Goal: Transaction & Acquisition: Purchase product/service

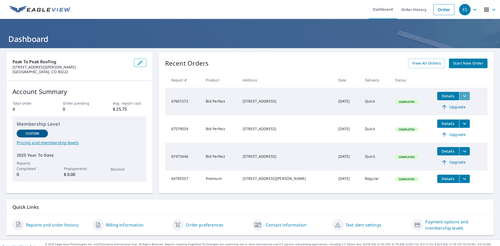
click at [461, 99] on icon "filesDropdownBtn-67601572" at bounding box center [464, 96] width 6 height 6
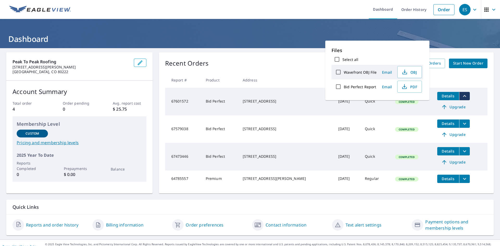
click at [461, 99] on icon "filesDropdownBtn-67601572" at bounding box center [464, 96] width 6 height 6
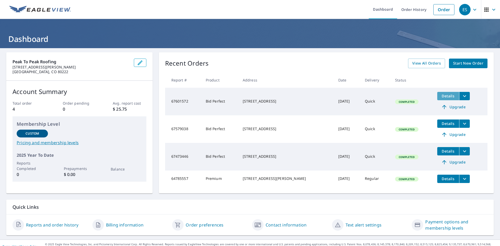
click at [447, 98] on button "Details" at bounding box center [448, 96] width 22 height 8
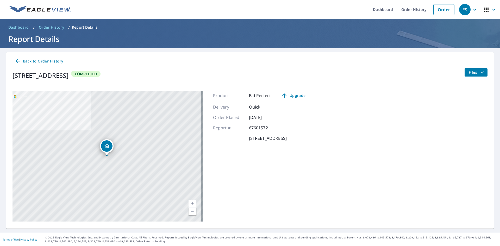
click at [16, 63] on icon at bounding box center [18, 61] width 6 height 6
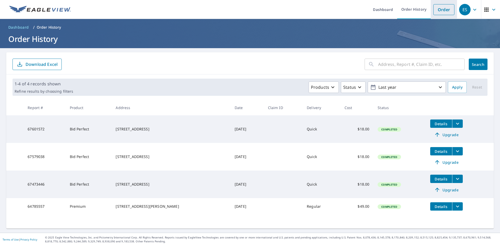
click at [444, 12] on link "Order" at bounding box center [443, 9] width 21 height 11
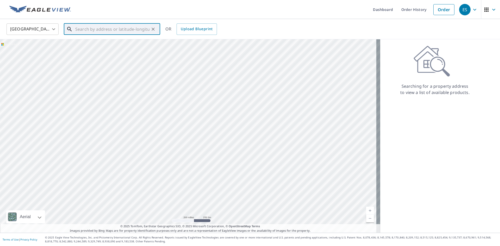
click at [109, 28] on input "text" at bounding box center [112, 29] width 74 height 15
click at [110, 29] on input "text" at bounding box center [112, 29] width 74 height 15
click at [113, 49] on p "[GEOGRAPHIC_DATA], CO 80249" at bounding box center [115, 49] width 82 height 5
type input "[STREET_ADDRESS]"
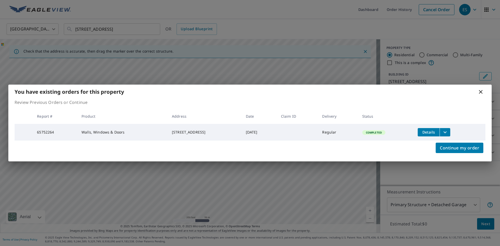
click at [446, 133] on icon "filesDropdownBtn-65752264" at bounding box center [445, 132] width 6 height 6
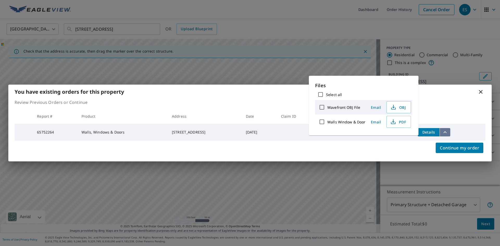
click at [446, 133] on icon "filesDropdownBtn-65752264" at bounding box center [445, 132] width 6 height 6
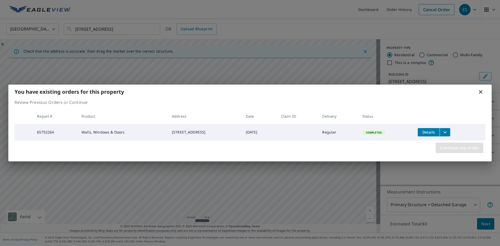
click at [471, 145] on span "Continue my order" at bounding box center [459, 147] width 39 height 7
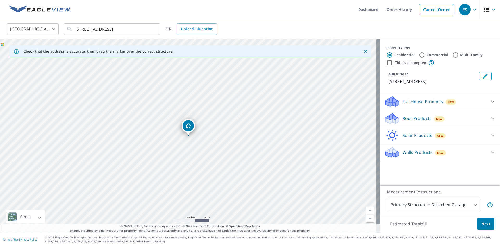
click at [491, 119] on icon at bounding box center [492, 119] width 3 height 2
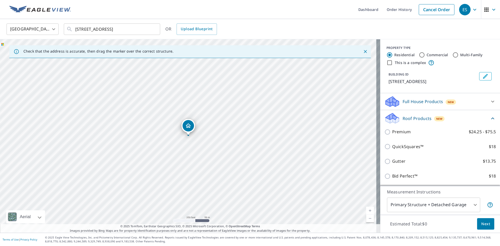
click at [489, 102] on icon at bounding box center [492, 101] width 6 height 6
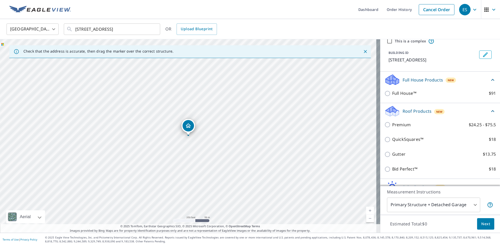
scroll to position [48, 0]
